Goal: Task Accomplishment & Management: Manage account settings

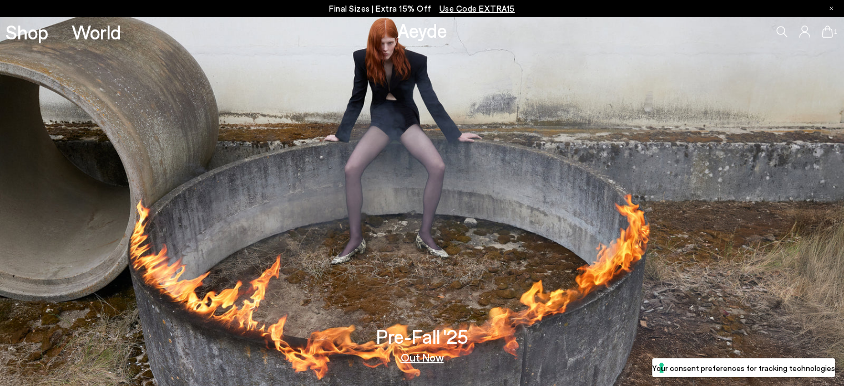
click at [808, 31] on icon at bounding box center [804, 32] width 11 height 12
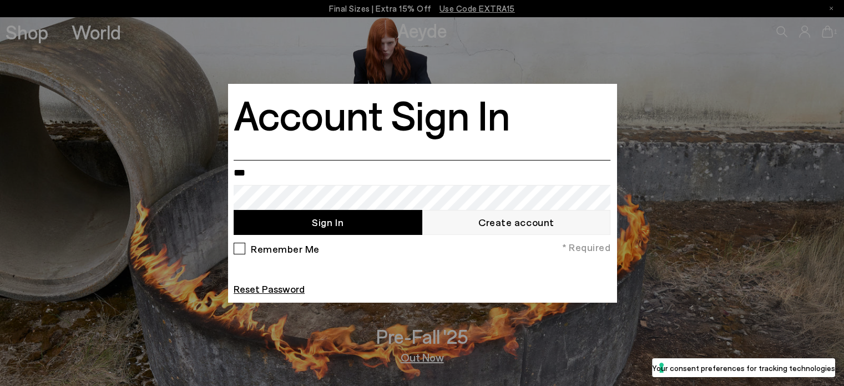
type input "**********"
click at [234, 210] on button "Sign In" at bounding box center [328, 222] width 189 height 25
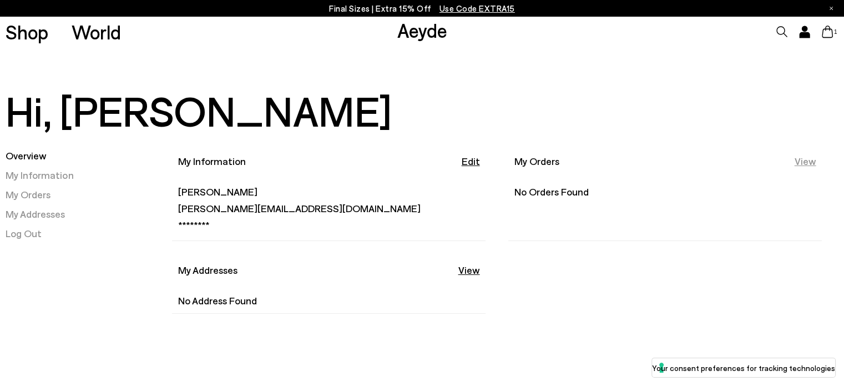
click at [801, 159] on link "View" at bounding box center [806, 161] width 22 height 14
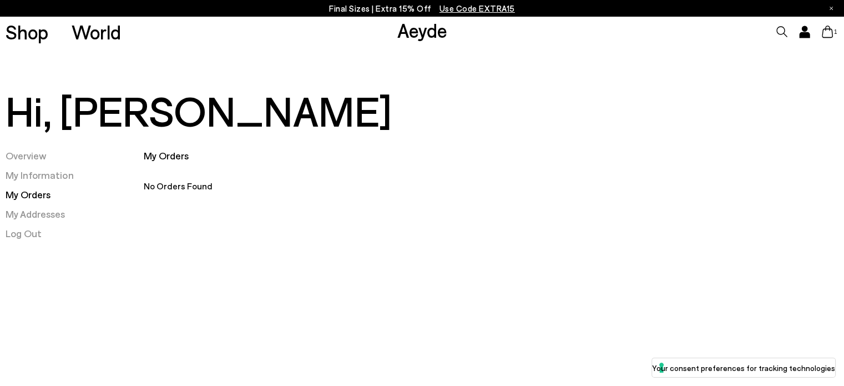
click at [524, 165] on div "My Orders No Orders Found" at bounding box center [491, 197] width 695 height 97
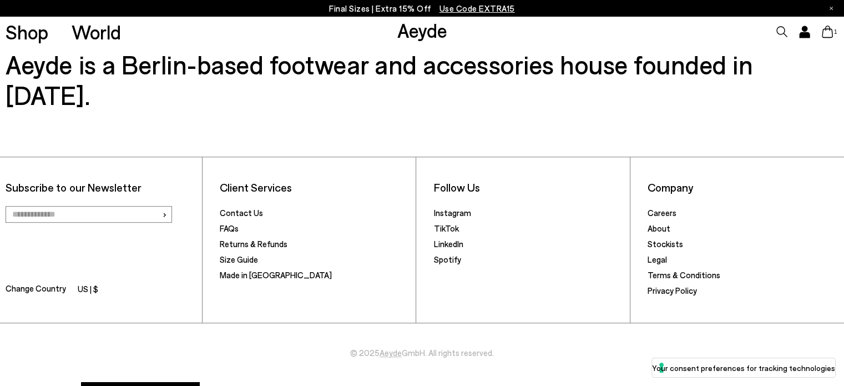
scroll to position [430, 0]
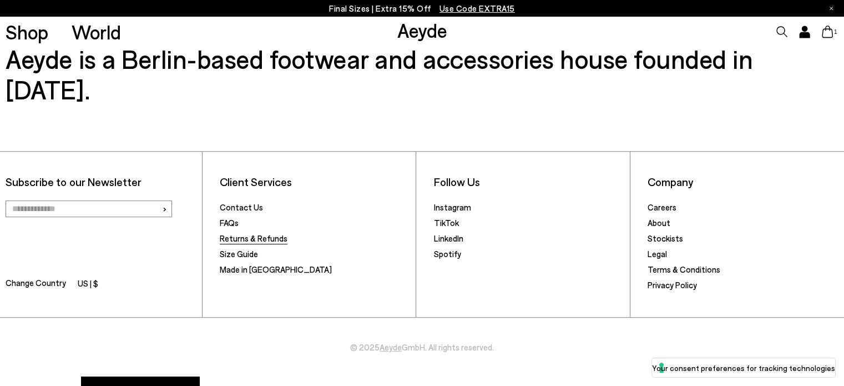
click at [268, 233] on link "Returns & Refunds" at bounding box center [254, 238] width 68 height 10
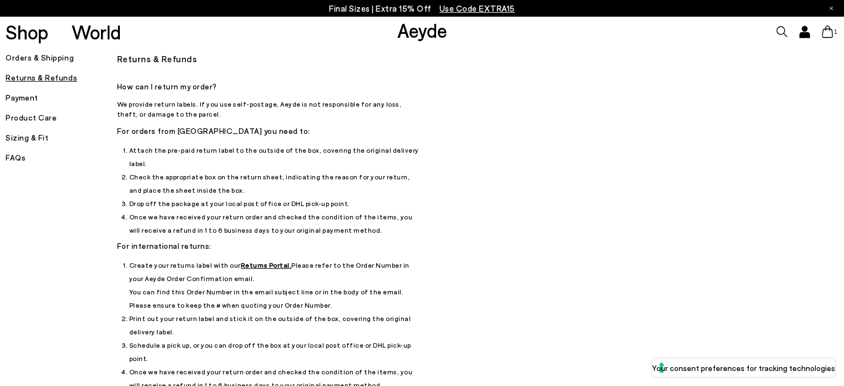
click at [256, 261] on u "Returns Portal." at bounding box center [266, 265] width 51 height 8
